Goal: Find specific page/section: Find specific page/section

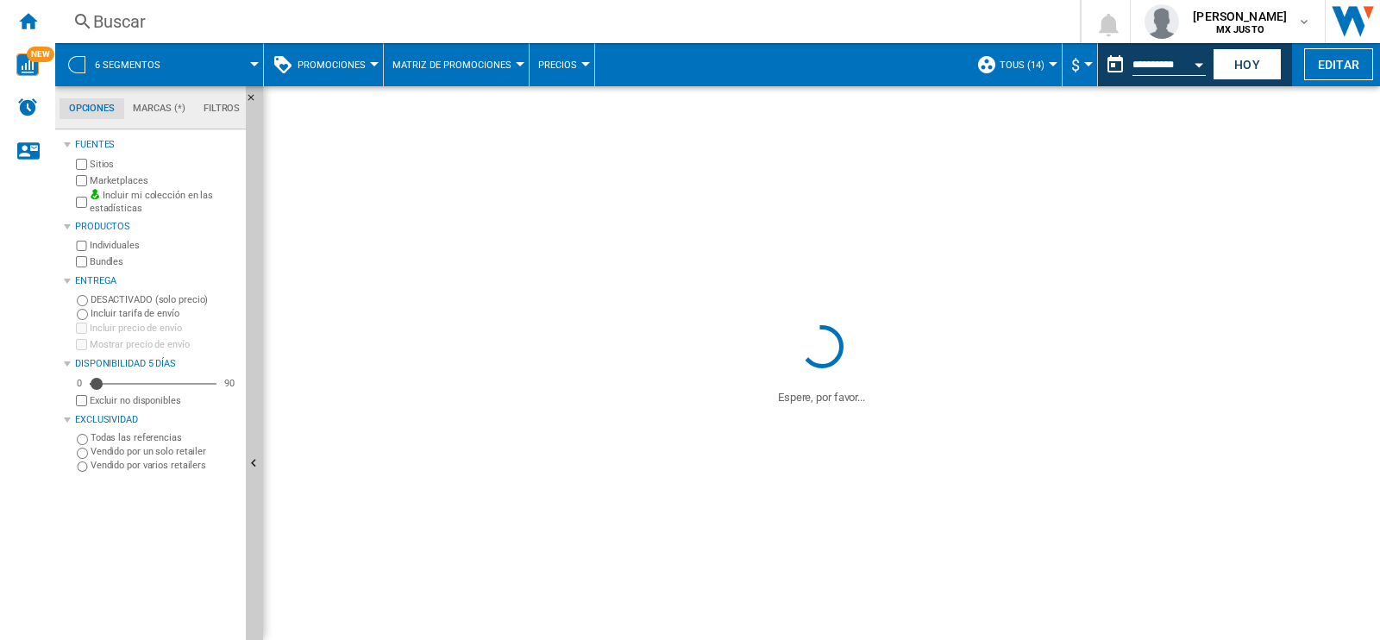
click at [112, 19] on div "Buscar" at bounding box center [564, 21] width 942 height 24
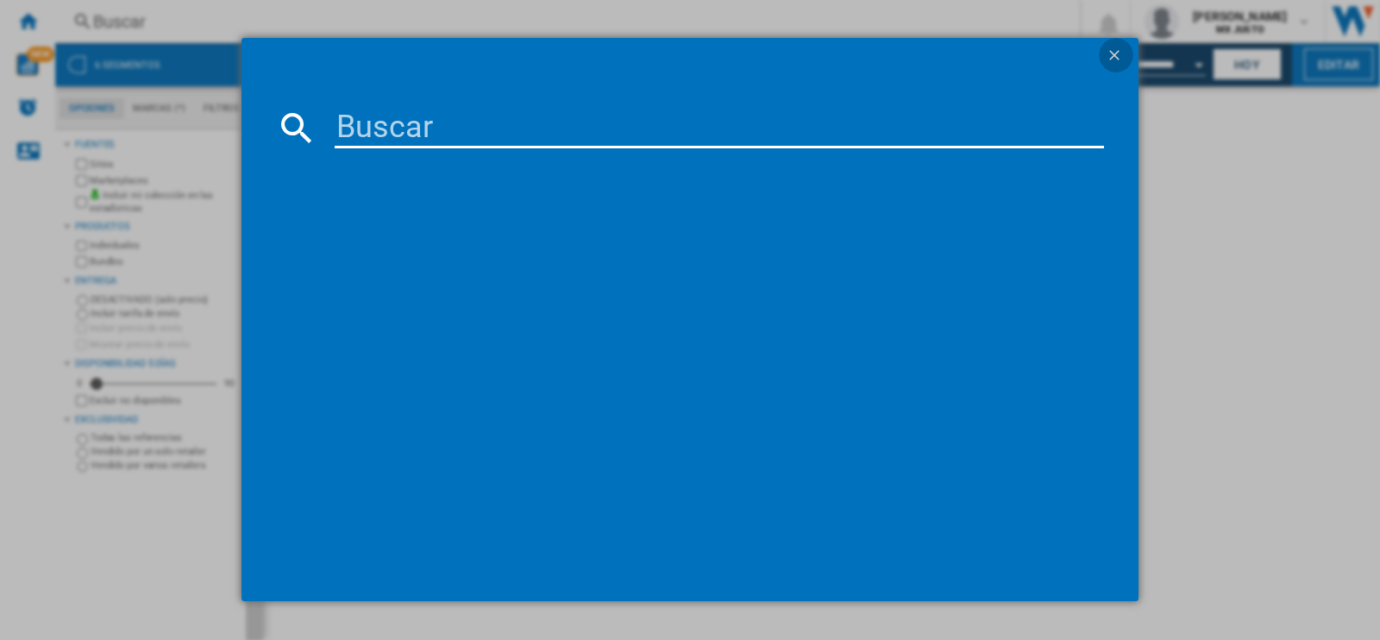
click at [1120, 53] on ng-md-icon "getI18NText('BUTTONS.CLOSE_DIALOG')" at bounding box center [1116, 57] width 21 height 21
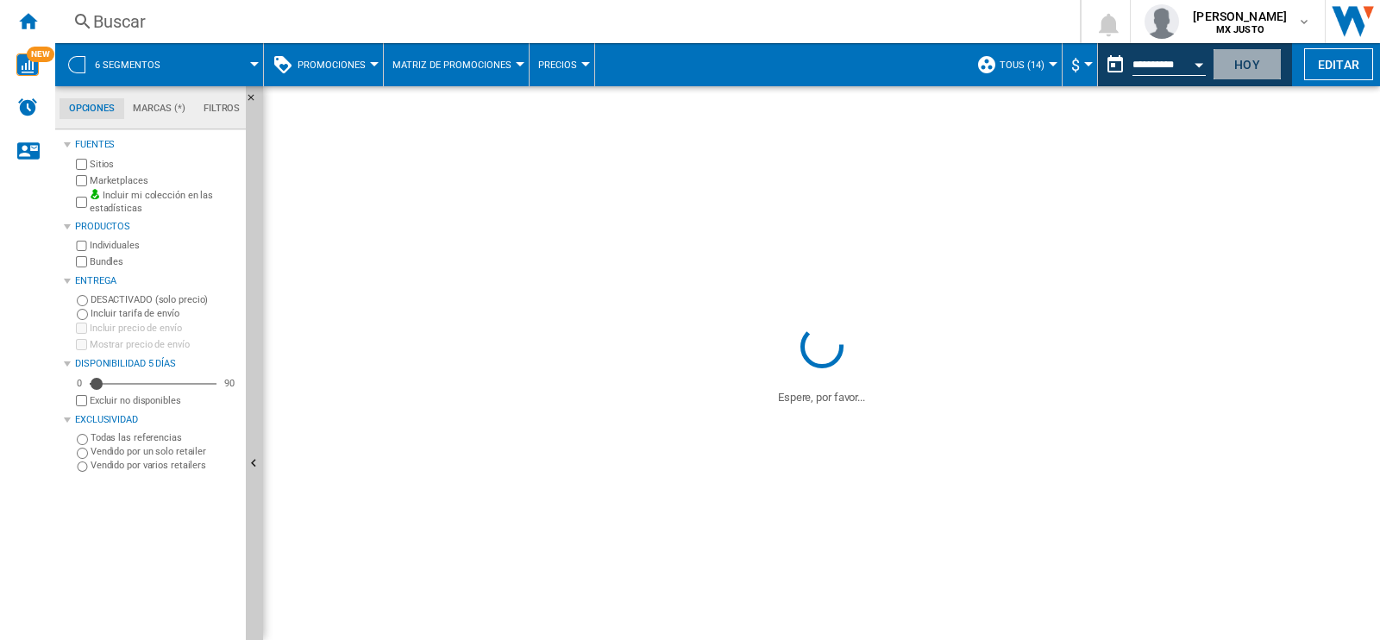
click at [1257, 68] on button "Hoy" at bounding box center [1247, 64] width 69 height 32
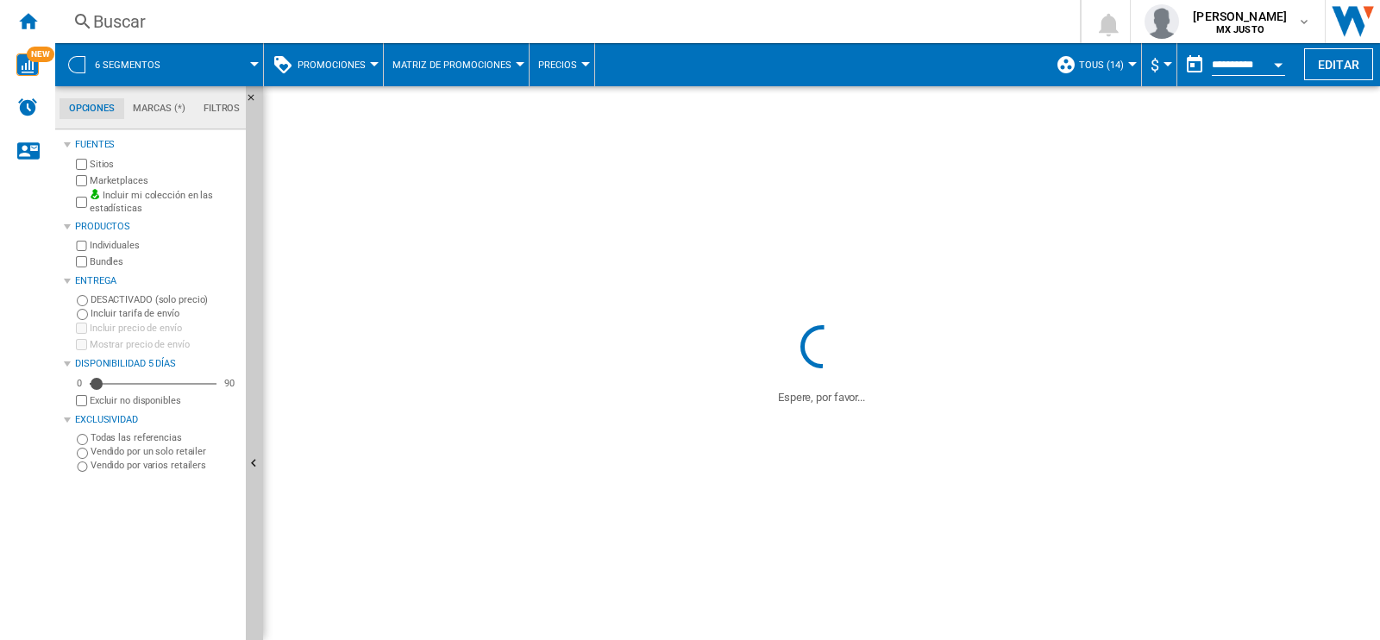
click at [255, 71] on span at bounding box center [220, 64] width 70 height 43
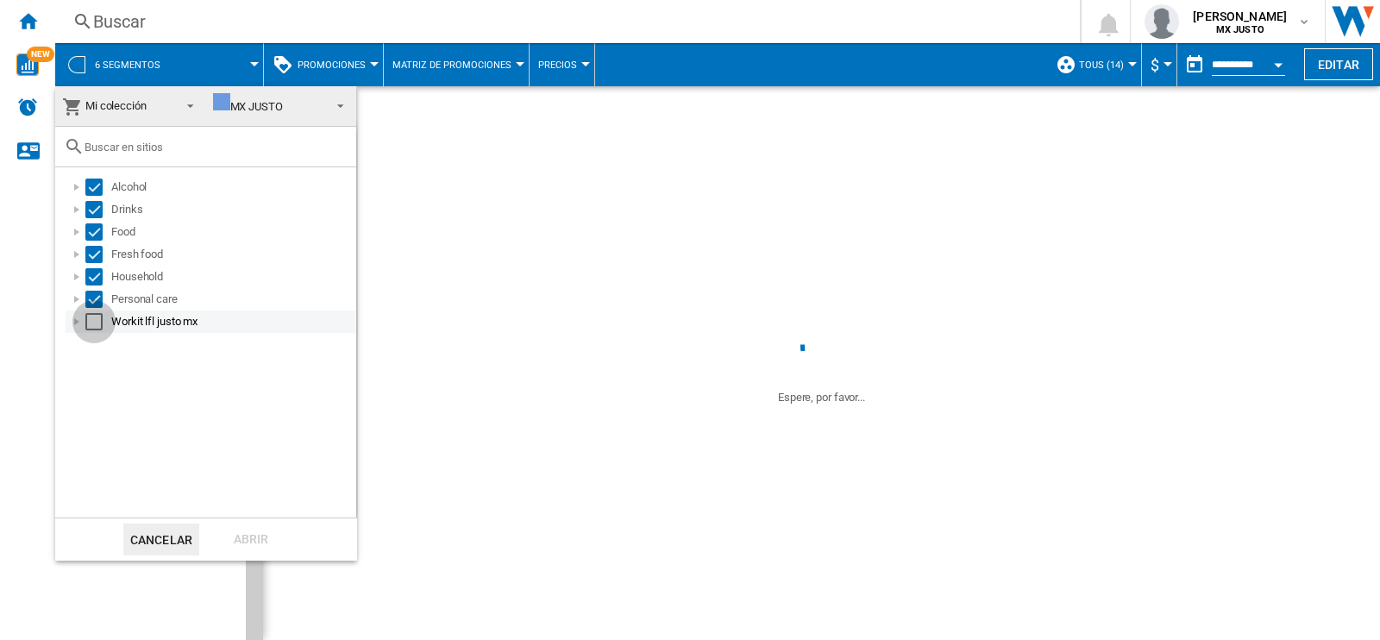
click at [92, 325] on div "Select" at bounding box center [93, 321] width 17 height 17
click at [253, 537] on div "Abrir" at bounding box center [251, 540] width 76 height 32
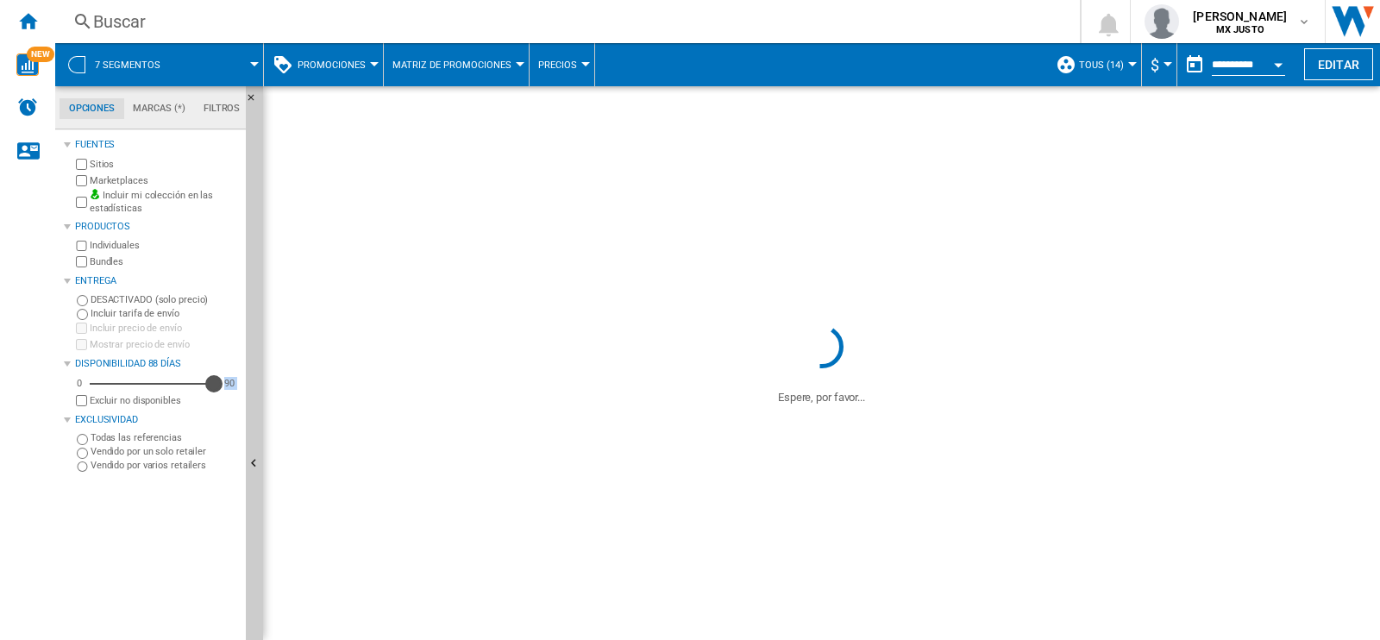
drag, startPoint x: 97, startPoint y: 381, endPoint x: 213, endPoint y: 401, distance: 118.2
click at [213, 401] on div "0 88 90 Excluir no disponibles" at bounding box center [155, 392] width 167 height 34
